Goal: Information Seeking & Learning: Learn about a topic

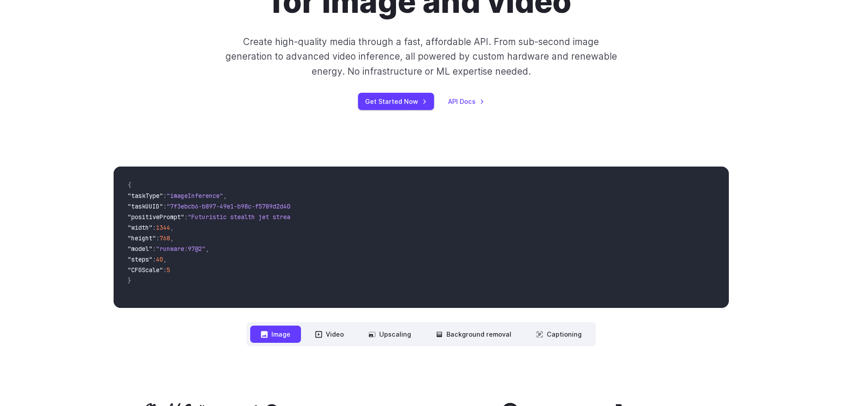
scroll to position [133, 0]
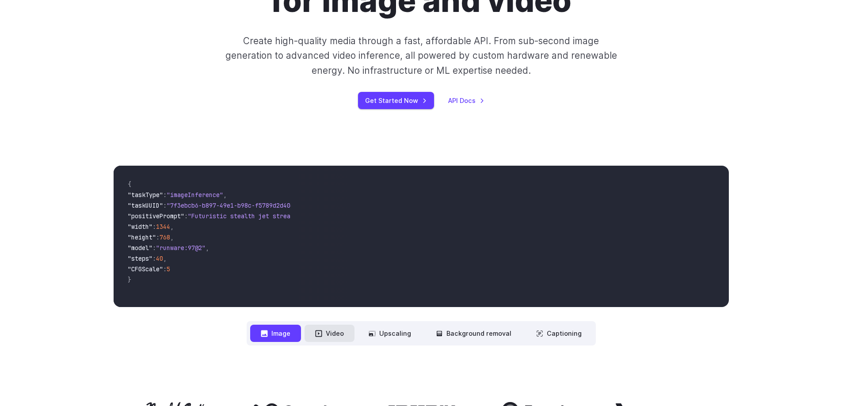
click at [337, 333] on button "Video" at bounding box center [329, 333] width 50 height 17
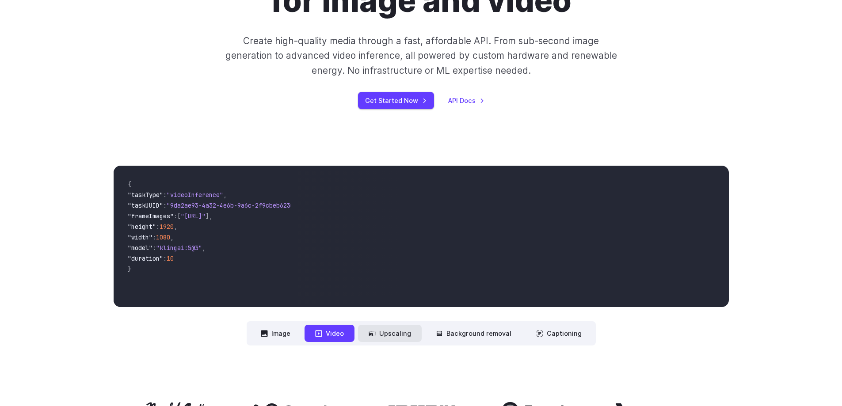
click at [393, 329] on button "Upscaling" at bounding box center [390, 333] width 64 height 17
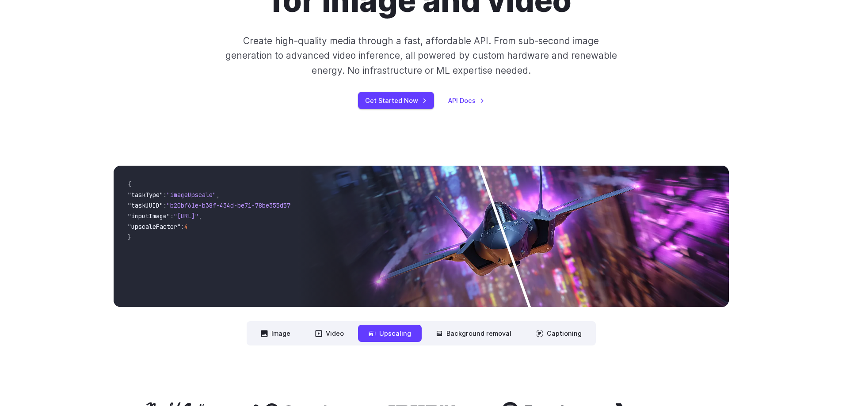
click at [559, 232] on img at bounding box center [513, 236] width 430 height 141
click at [472, 328] on button "Background removal" at bounding box center [473, 333] width 97 height 17
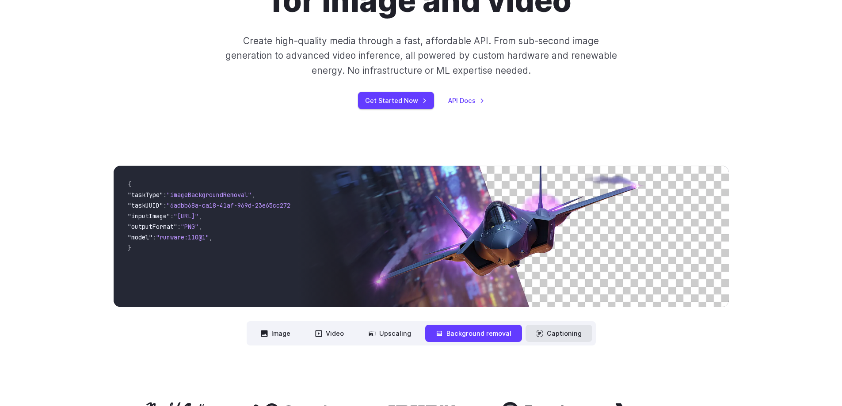
click at [536, 331] on icon at bounding box center [539, 333] width 7 height 7
click at [541, 331] on icon at bounding box center [539, 333] width 7 height 7
click at [392, 333] on button "Upscaling" at bounding box center [390, 333] width 64 height 17
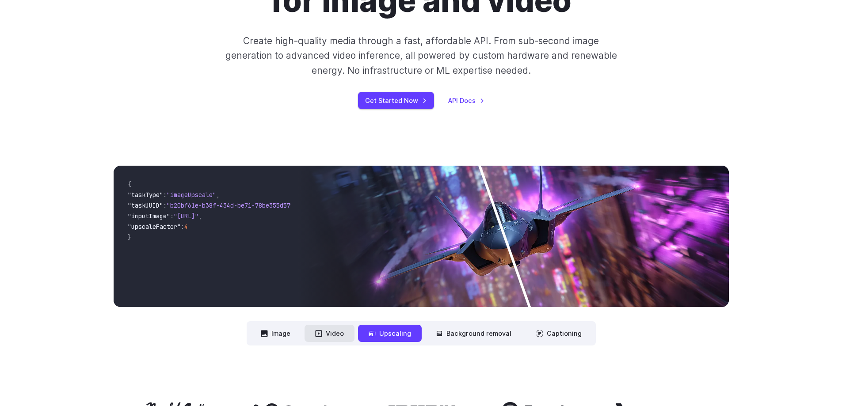
click at [343, 335] on button "Video" at bounding box center [329, 333] width 50 height 17
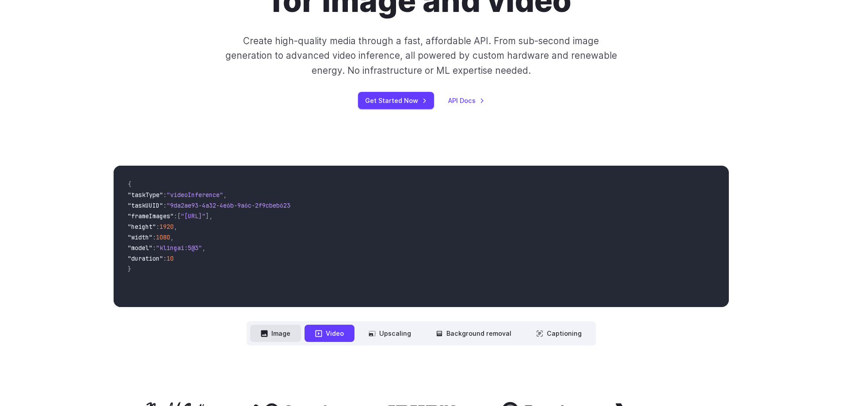
click at [292, 332] on button "Image" at bounding box center [275, 333] width 51 height 17
click at [335, 332] on button "Video" at bounding box center [329, 333] width 50 height 17
click at [285, 333] on button "Image" at bounding box center [275, 333] width 51 height 17
click at [332, 333] on button "Video" at bounding box center [329, 333] width 50 height 17
click at [380, 331] on button "Upscaling" at bounding box center [390, 333] width 64 height 17
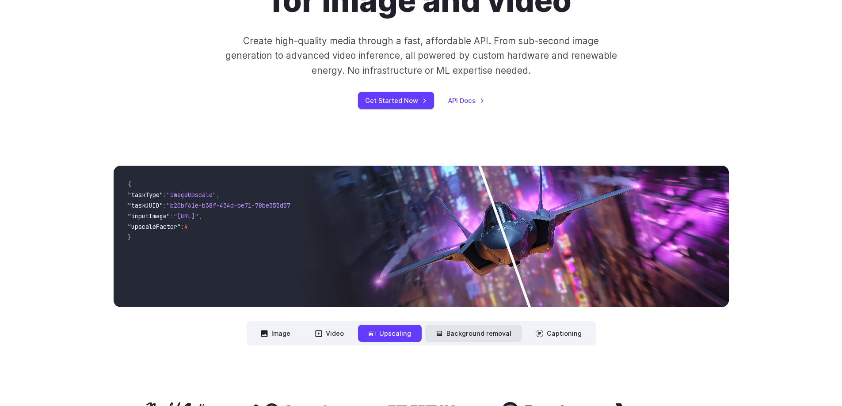
click at [447, 332] on button "Background removal" at bounding box center [473, 333] width 97 height 17
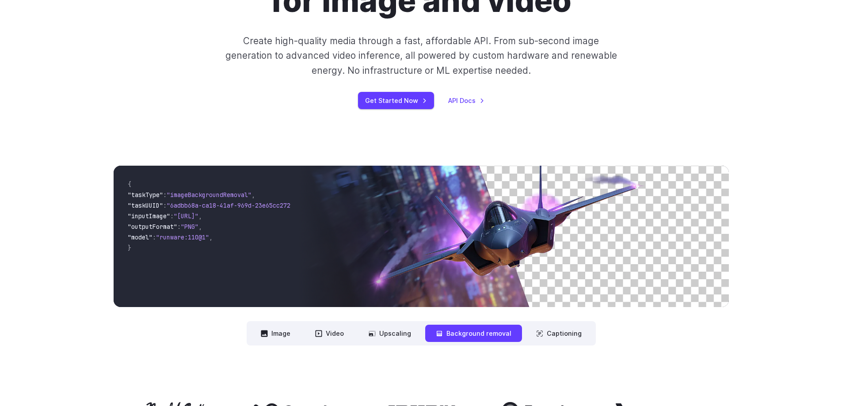
click at [523, 327] on nav "**********" at bounding box center [421, 333] width 349 height 24
click at [542, 334] on button "Captioning" at bounding box center [558, 333] width 67 height 17
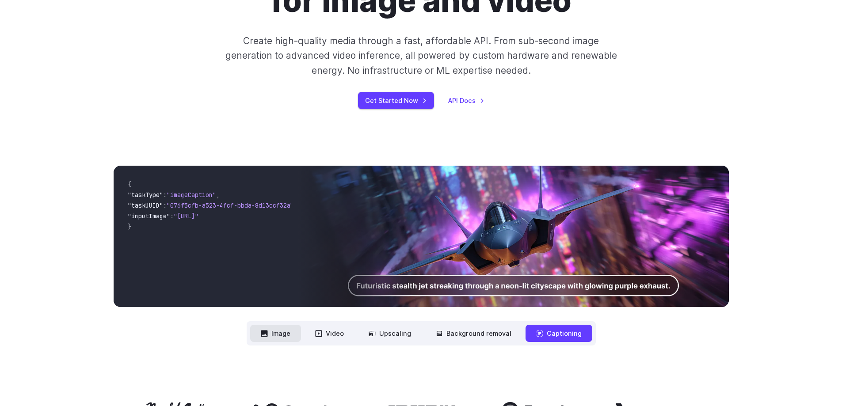
click at [292, 332] on button "Image" at bounding box center [275, 333] width 51 height 17
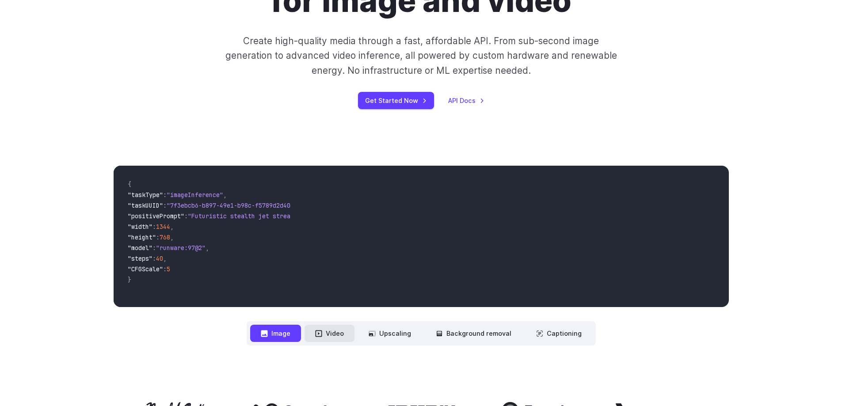
click at [335, 327] on button "Video" at bounding box center [329, 333] width 50 height 17
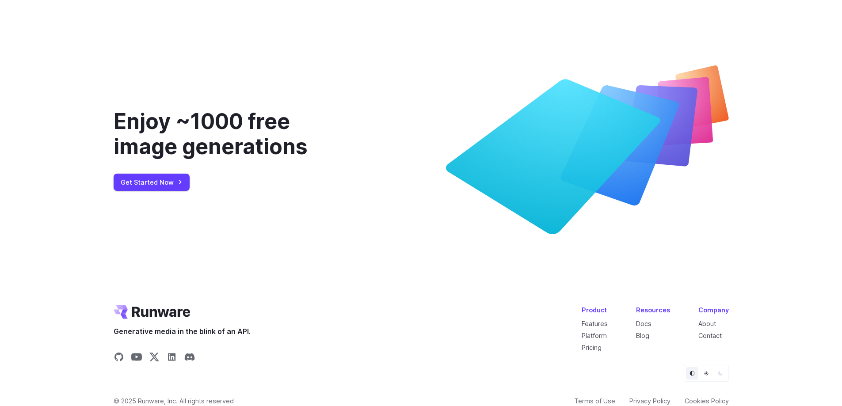
scroll to position [3318, 0]
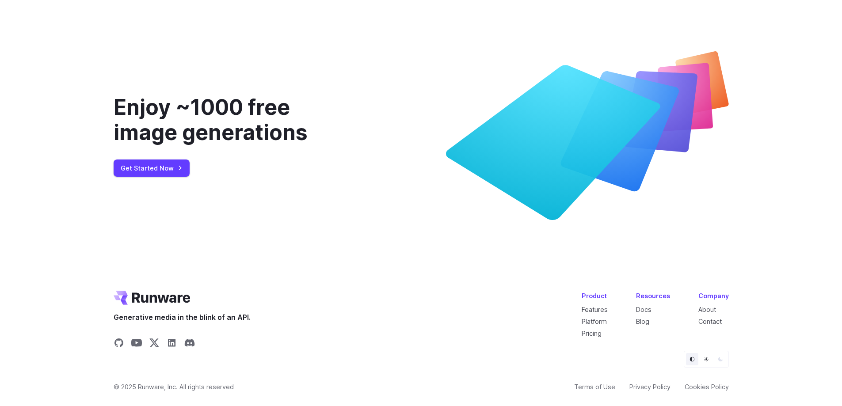
drag, startPoint x: 520, startPoint y: 139, endPoint x: 501, endPoint y: 174, distance: 39.5
click at [485, 184] on icon at bounding box center [587, 135] width 283 height 169
drag, startPoint x: 645, startPoint y: 108, endPoint x: 620, endPoint y: 120, distance: 27.3
click at [622, 118] on icon at bounding box center [553, 142] width 214 height 155
click at [716, 358] on button "Dark" at bounding box center [720, 359] width 12 height 12
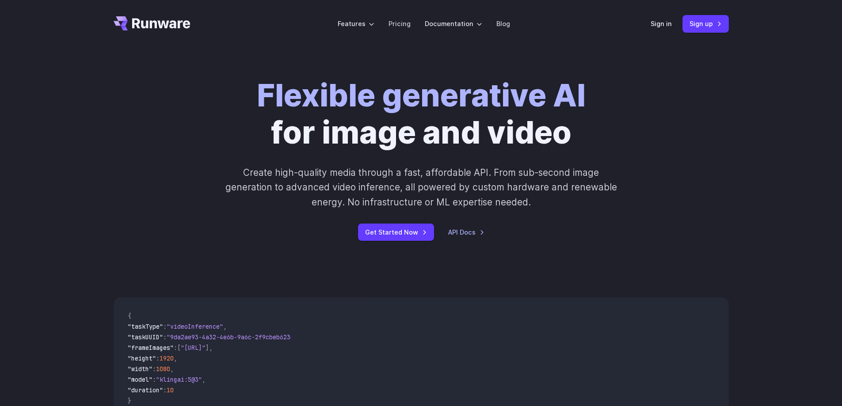
scroll to position [0, 0]
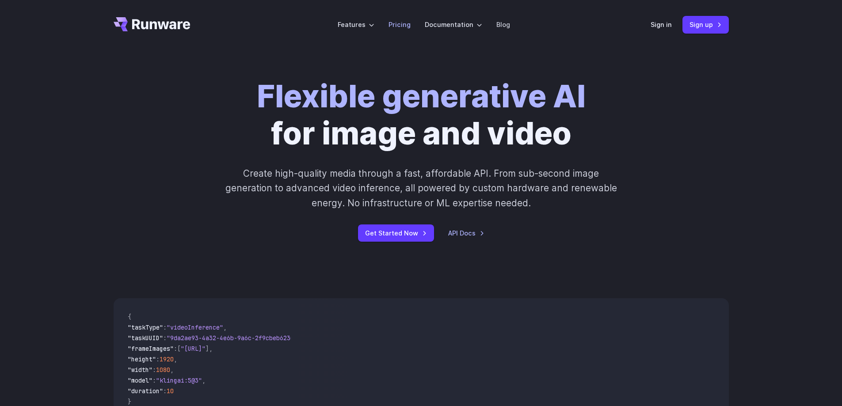
click at [400, 26] on link "Pricing" at bounding box center [399, 24] width 22 height 10
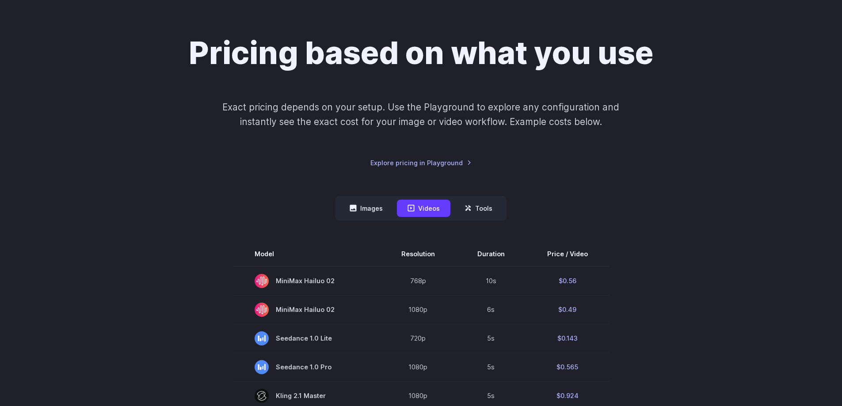
scroll to position [133, 0]
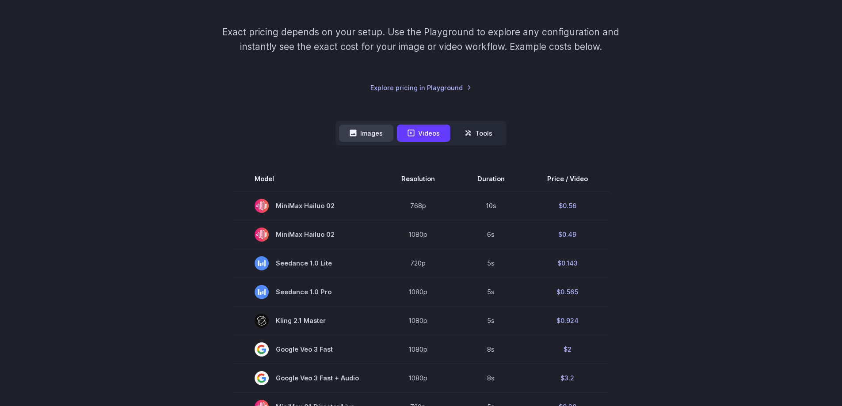
click at [377, 130] on button "Images" at bounding box center [366, 133] width 54 height 17
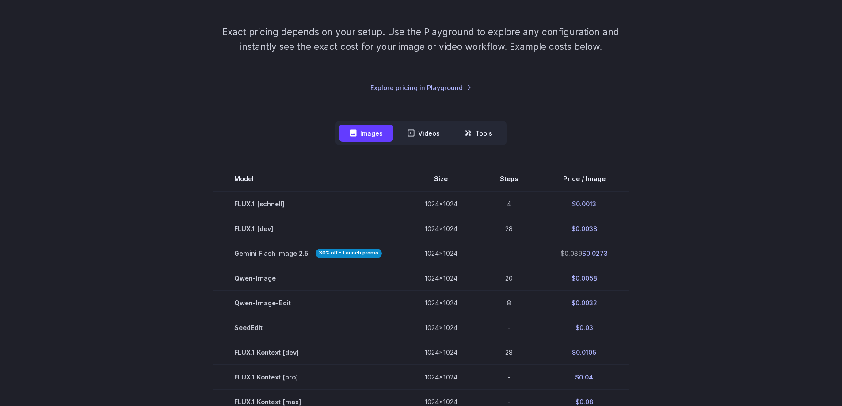
scroll to position [0, 0]
